Goal: Information Seeking & Learning: Learn about a topic

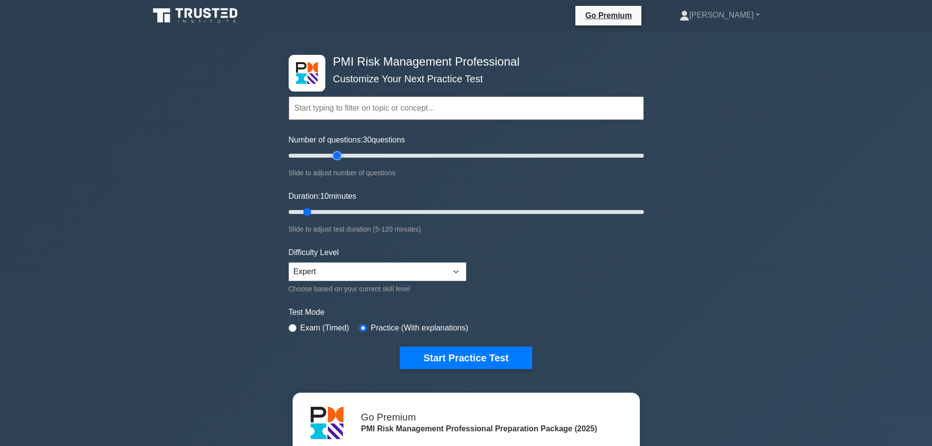
click at [334, 157] on input "Number of questions: 30 questions" at bounding box center [466, 156] width 355 height 12
type input "15"
click at [314, 157] on input "Number of questions: 15 questions" at bounding box center [466, 156] width 355 height 12
click at [480, 356] on button "Start Practice Test" at bounding box center [466, 357] width 132 height 23
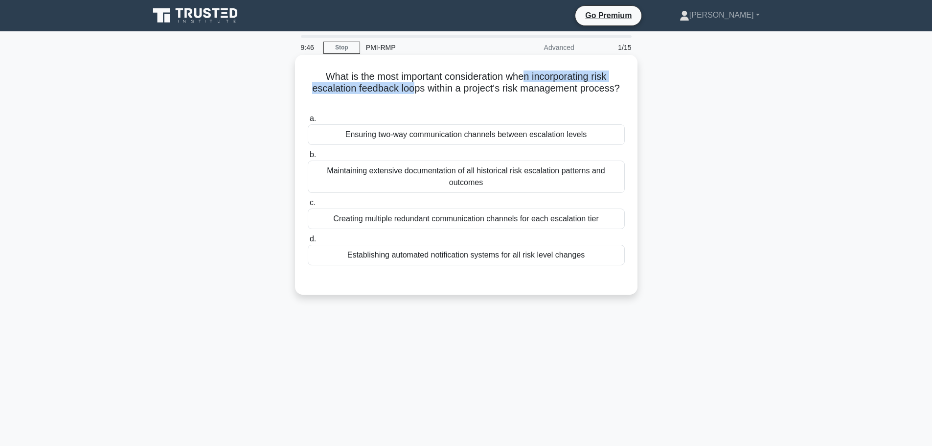
drag, startPoint x: 416, startPoint y: 83, endPoint x: 525, endPoint y: 83, distance: 108.6
click at [525, 83] on h5 "What is the most important consideration when incorporating risk escalation fee…" at bounding box center [466, 88] width 319 height 36
click at [341, 93] on h5 "What is the most important consideration when incorporating risk escalation fee…" at bounding box center [466, 88] width 319 height 36
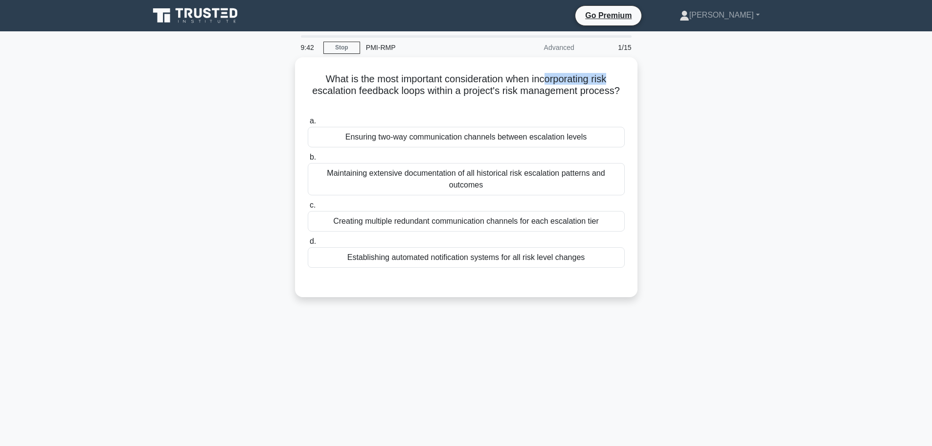
drag, startPoint x: 547, startPoint y: 81, endPoint x: 653, endPoint y: 83, distance: 105.7
click at [653, 83] on div "What is the most important consideration when incorporating risk escalation fee…" at bounding box center [466, 182] width 646 height 251
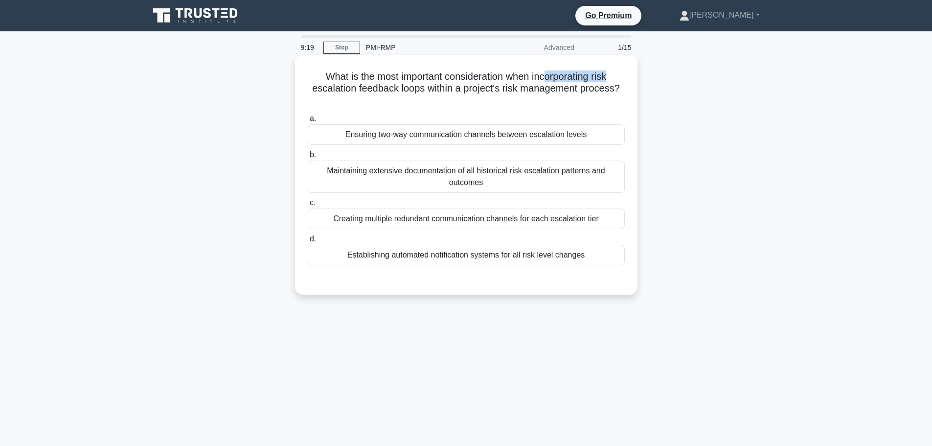
drag, startPoint x: 397, startPoint y: 220, endPoint x: 462, endPoint y: 220, distance: 65.1
click at [462, 220] on div "Creating multiple redundant communication channels for each escalation tier" at bounding box center [466, 218] width 317 height 21
click at [308, 206] on input "c. Creating multiple redundant communication channels for each escalation tier" at bounding box center [308, 203] width 0 height 6
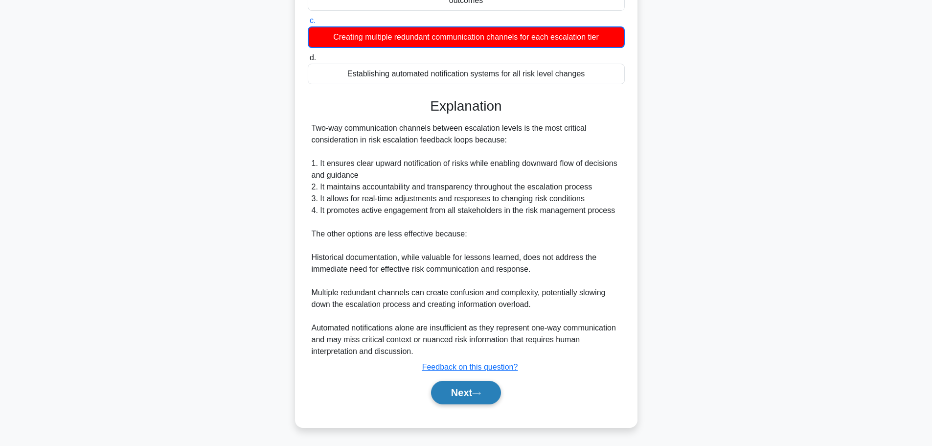
click at [476, 391] on button "Next" at bounding box center [466, 392] width 70 height 23
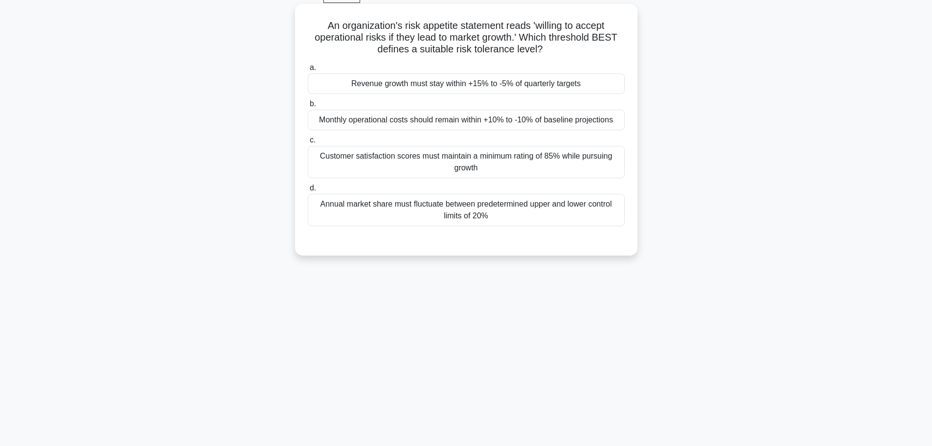
scroll to position [34, 0]
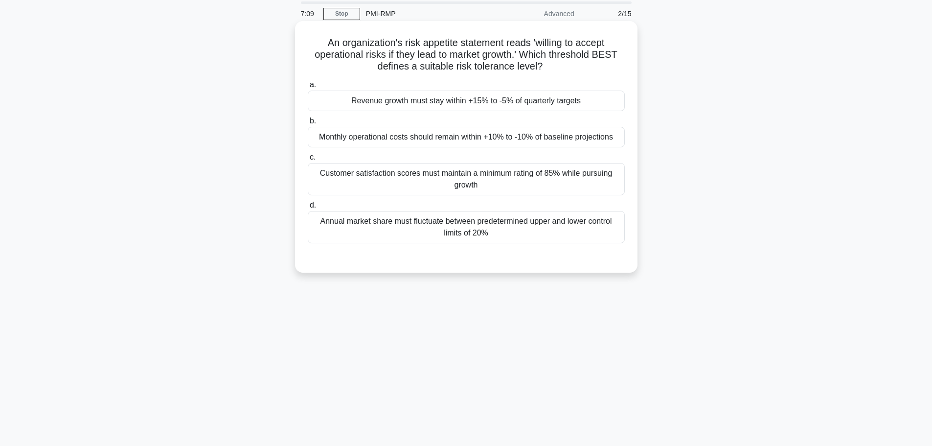
click at [456, 228] on div "Annual market share must fluctuate between predetermined upper and lower contro…" at bounding box center [466, 227] width 317 height 32
click at [308, 208] on input "d. Annual market share must fluctuate between predetermined upper and lower con…" at bounding box center [308, 205] width 0 height 6
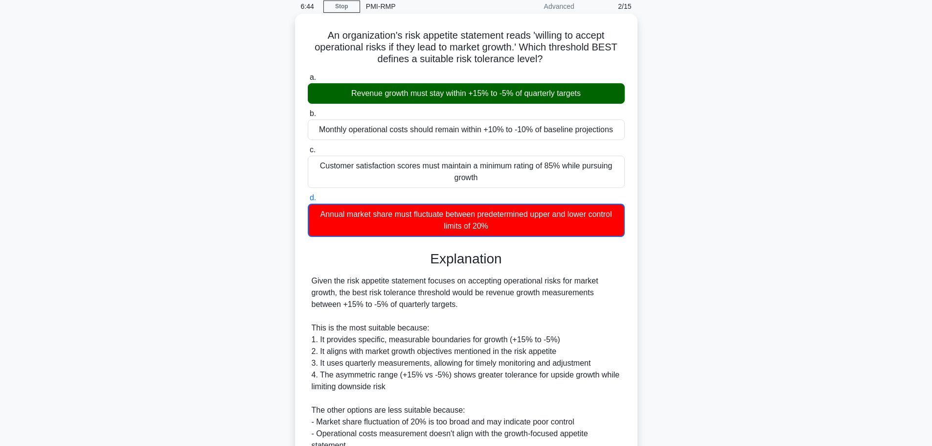
scroll to position [159, 0]
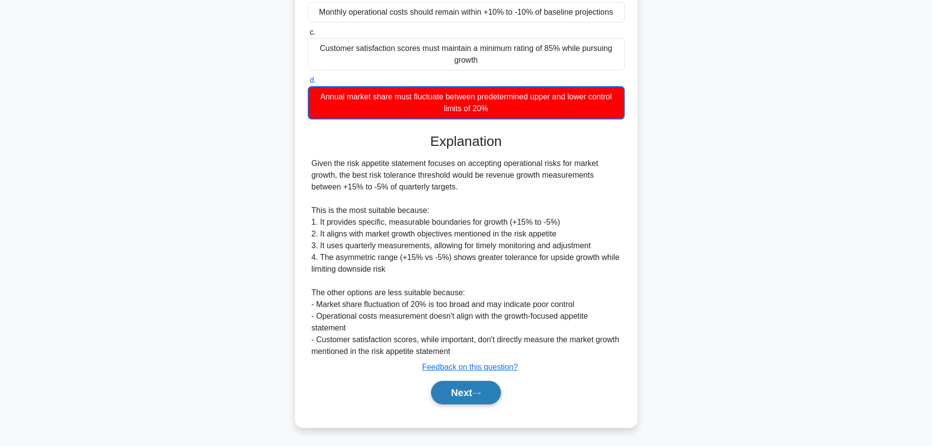
click at [481, 394] on icon at bounding box center [476, 392] width 9 height 5
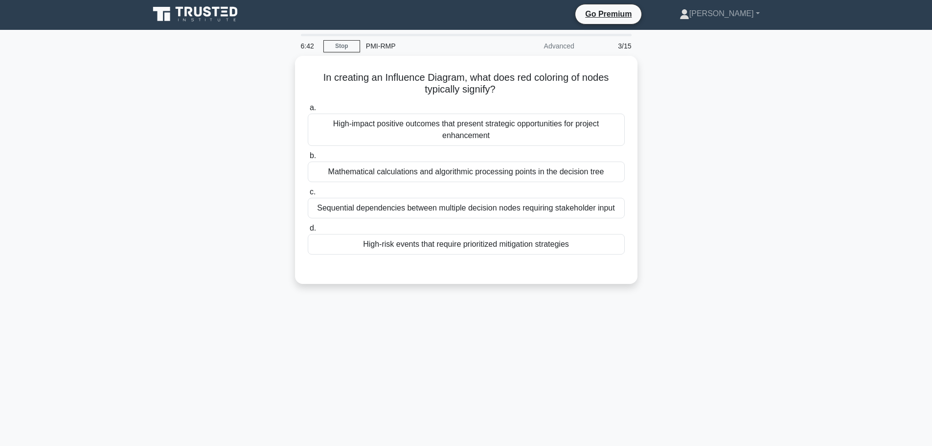
scroll to position [0, 0]
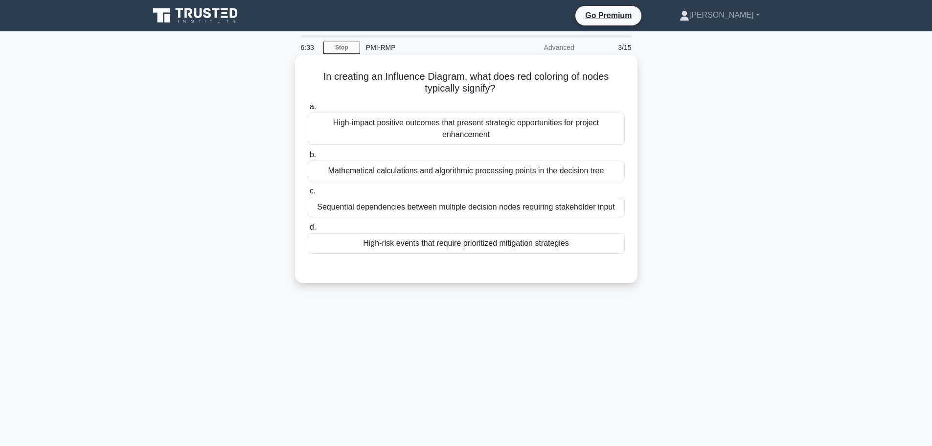
click at [399, 246] on div "High-risk events that require prioritized mitigation strategies" at bounding box center [466, 243] width 317 height 21
click at [308, 230] on input "d. High-risk events that require prioritized mitigation strategies" at bounding box center [308, 227] width 0 height 6
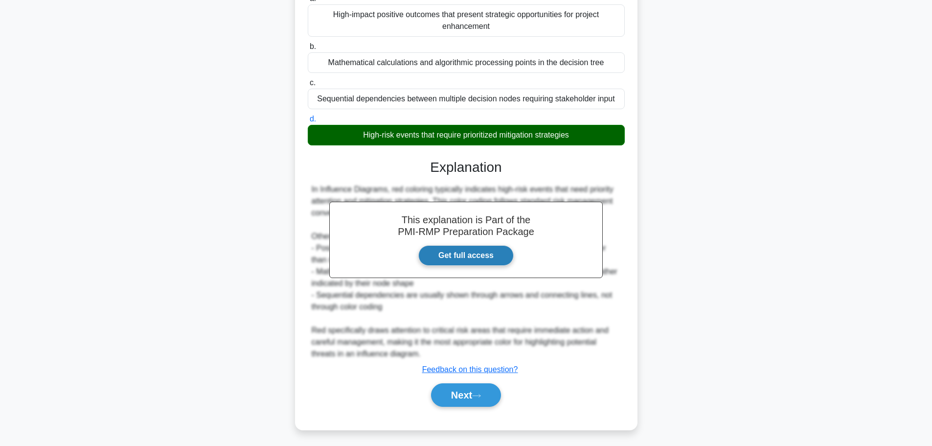
scroll to position [111, 0]
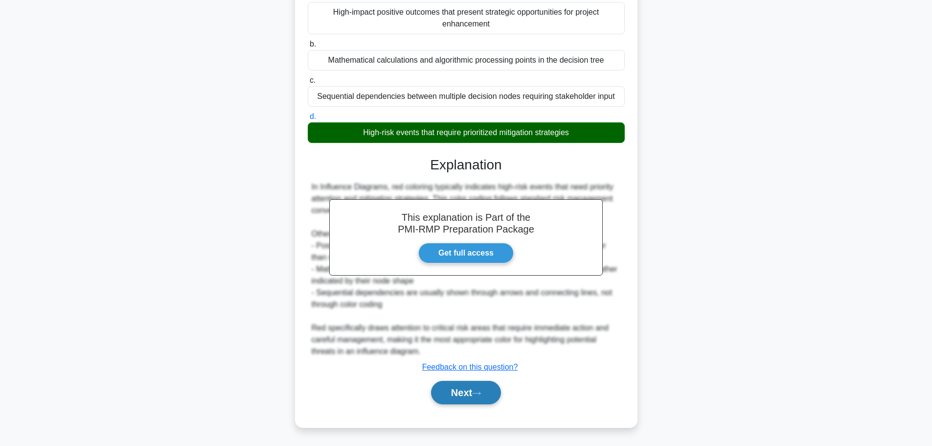
click at [469, 393] on button "Next" at bounding box center [466, 392] width 70 height 23
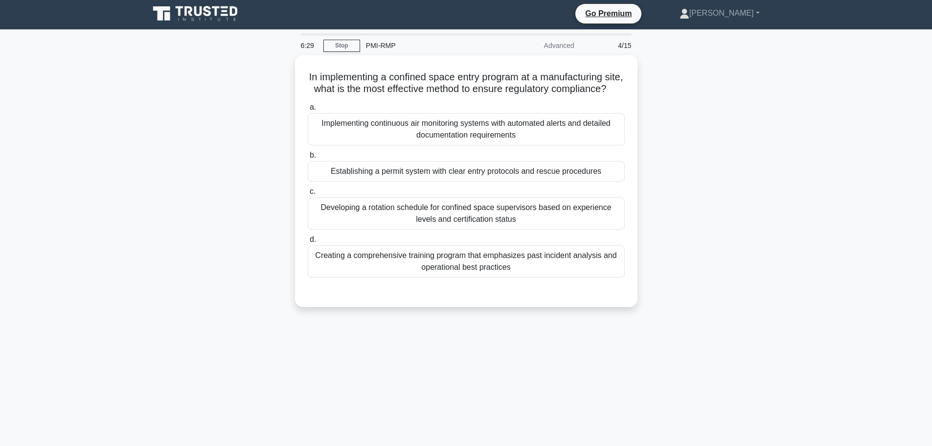
scroll to position [0, 0]
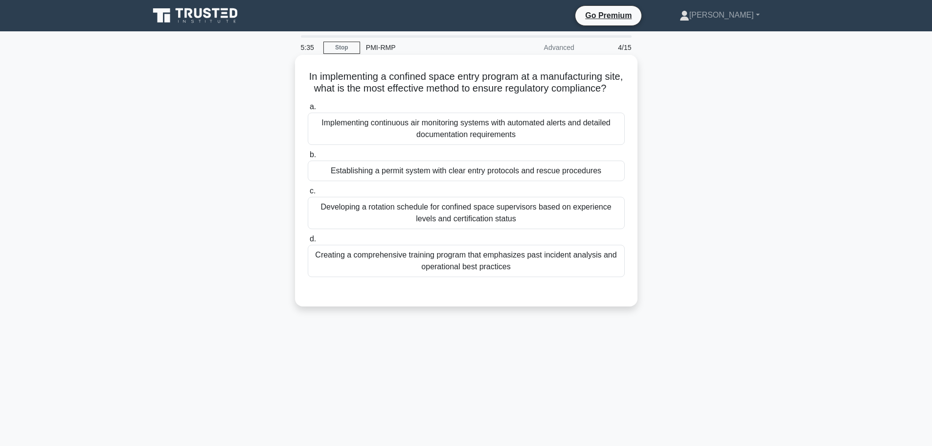
click at [481, 277] on div "Creating a comprehensive training program that emphasizes past incident analysi…" at bounding box center [466, 261] width 317 height 32
click at [308, 242] on input "d. Creating a comprehensive training program that emphasizes past incident anal…" at bounding box center [308, 239] width 0 height 6
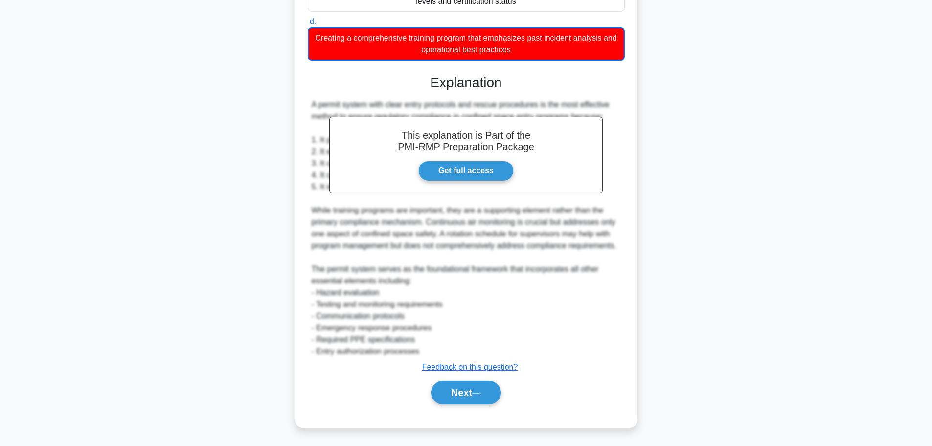
scroll to position [229, 0]
click at [433, 401] on button "Next" at bounding box center [466, 392] width 70 height 23
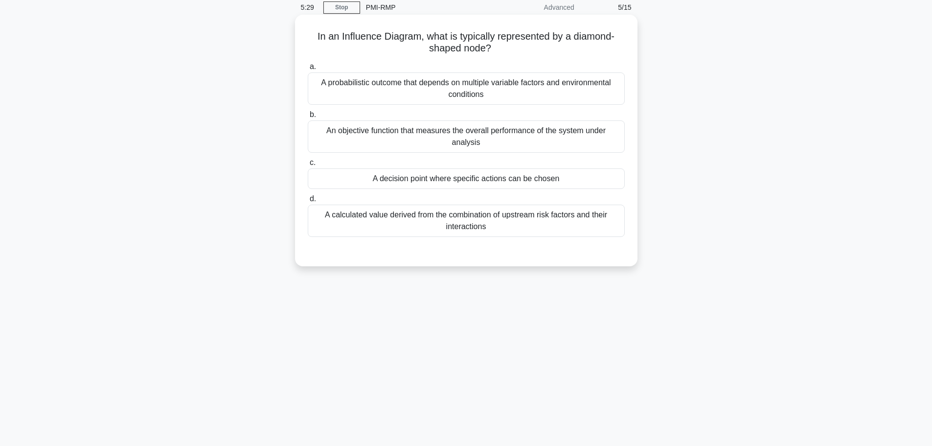
scroll to position [0, 0]
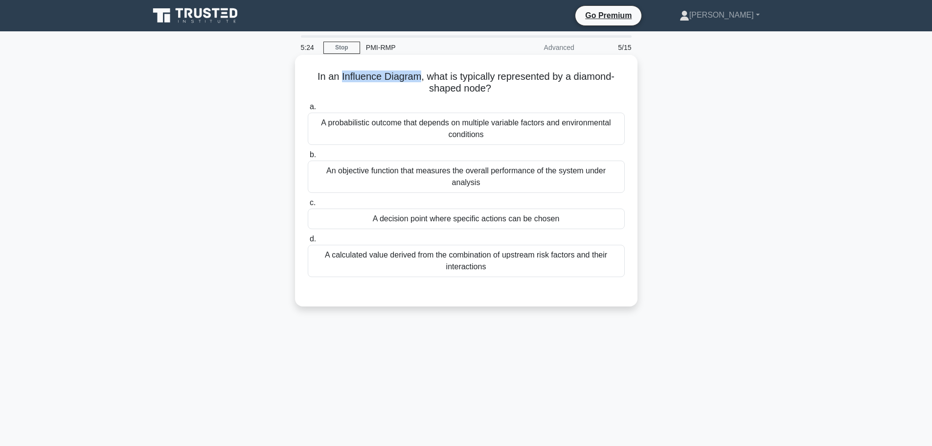
drag, startPoint x: 337, startPoint y: 76, endPoint x: 419, endPoint y: 77, distance: 81.7
click at [419, 77] on h5 "In an Influence Diagram, what is typically represented by a diamond-shaped node…" at bounding box center [466, 82] width 319 height 24
copy h5 "Influence Diagram"
